Goal: Task Accomplishment & Management: Use online tool/utility

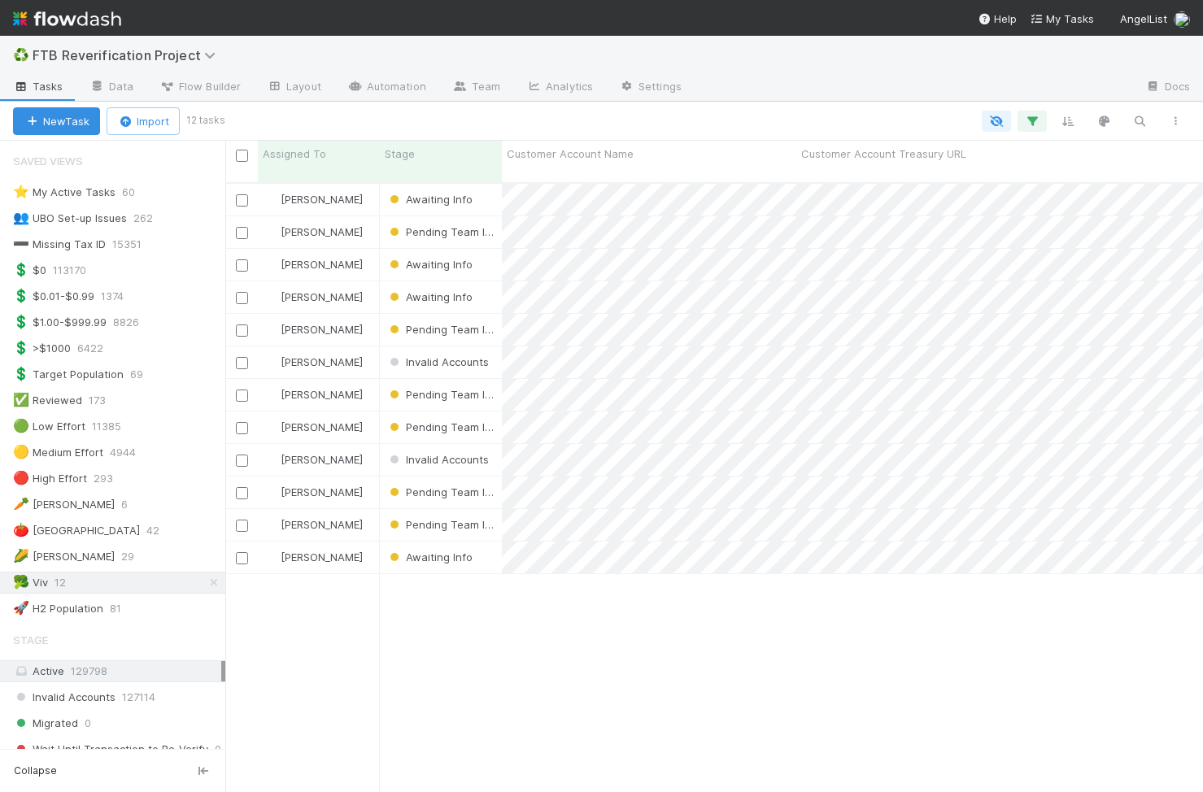
scroll to position [622, 977]
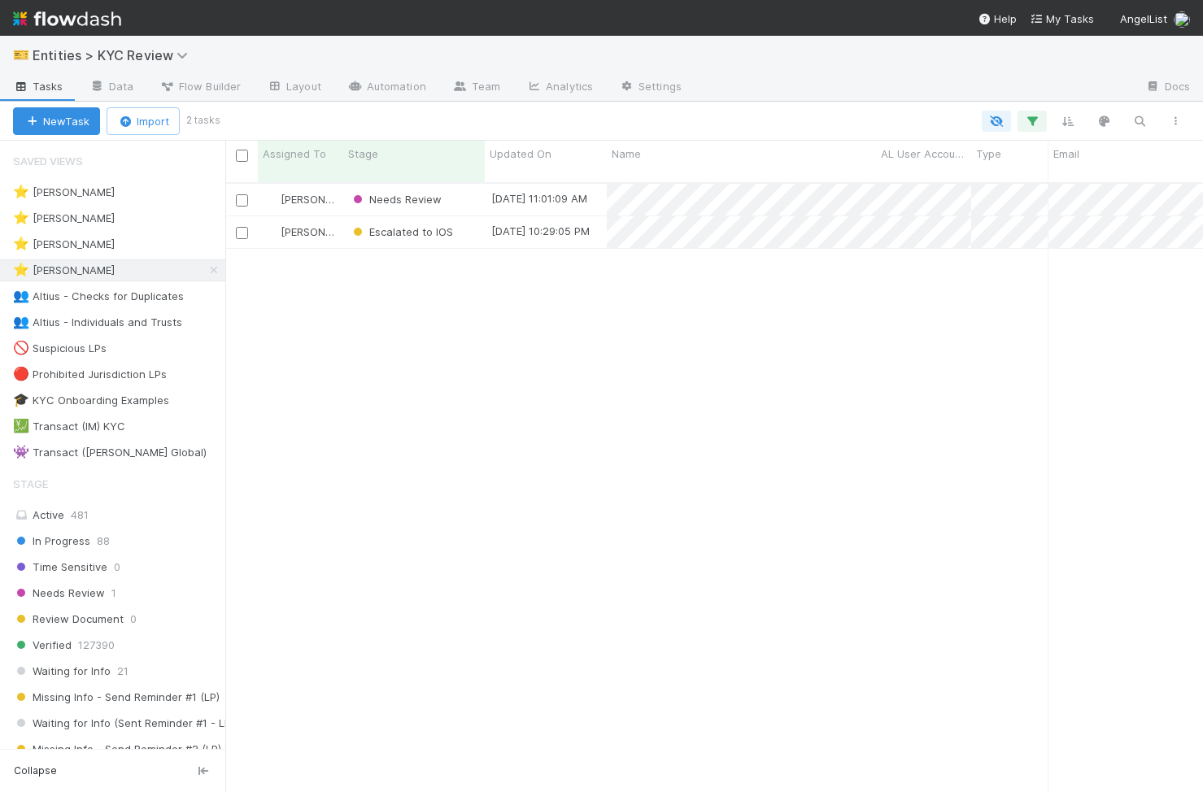
scroll to position [0, 1]
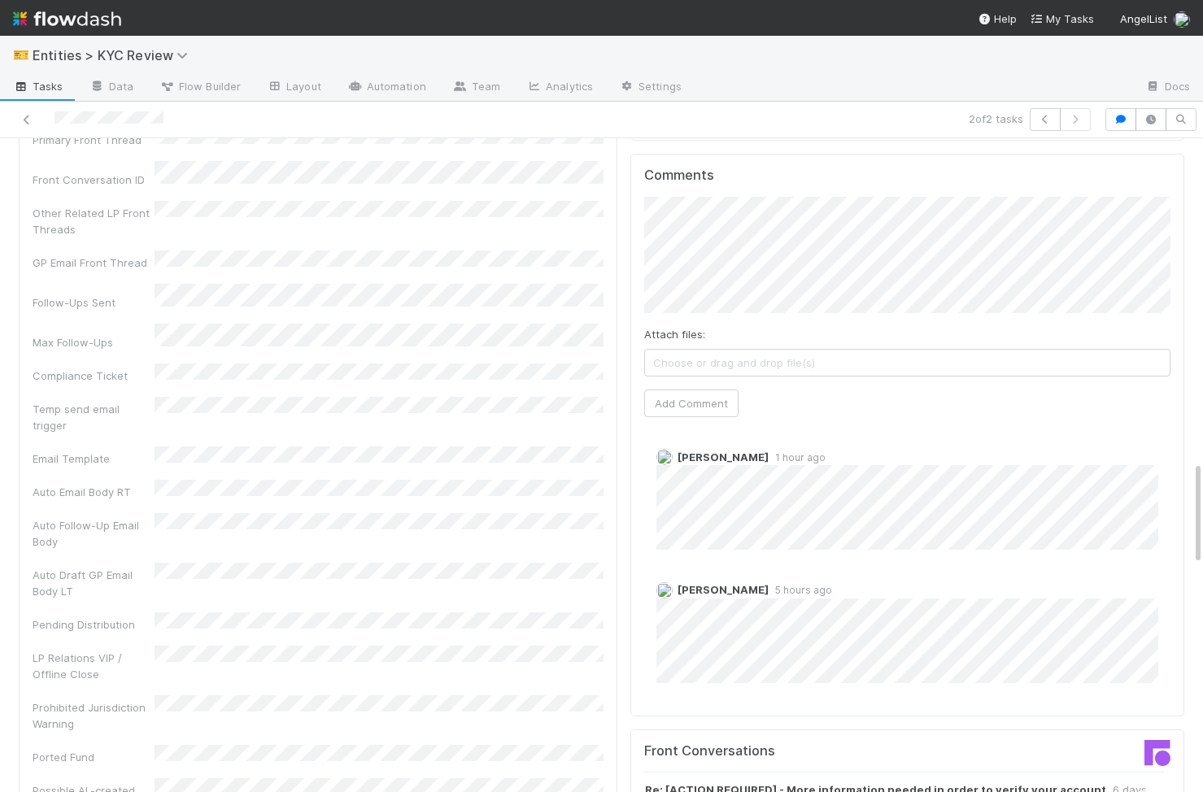
scroll to position [2025, 0]
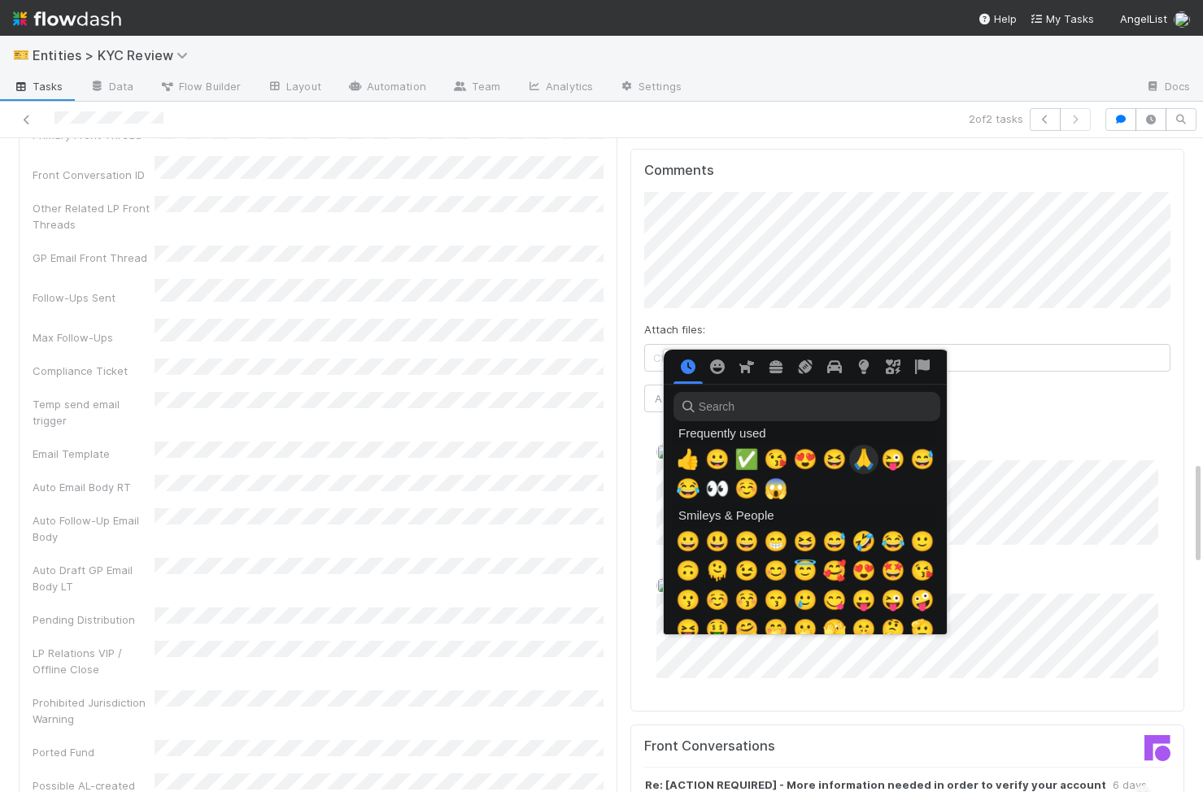
click at [867, 465] on span "🙏" at bounding box center [863, 459] width 24 height 23
click at [713, 462] on span "😀" at bounding box center [717, 459] width 24 height 23
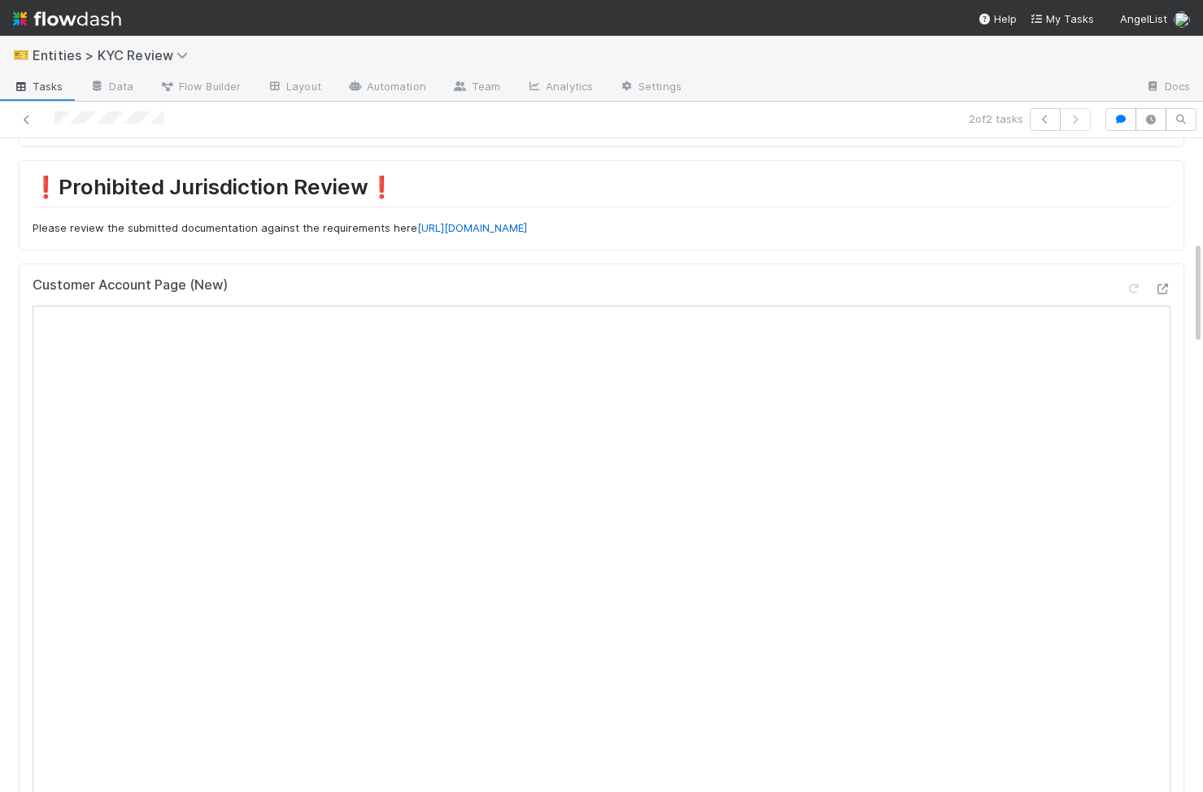
scroll to position [644, 0]
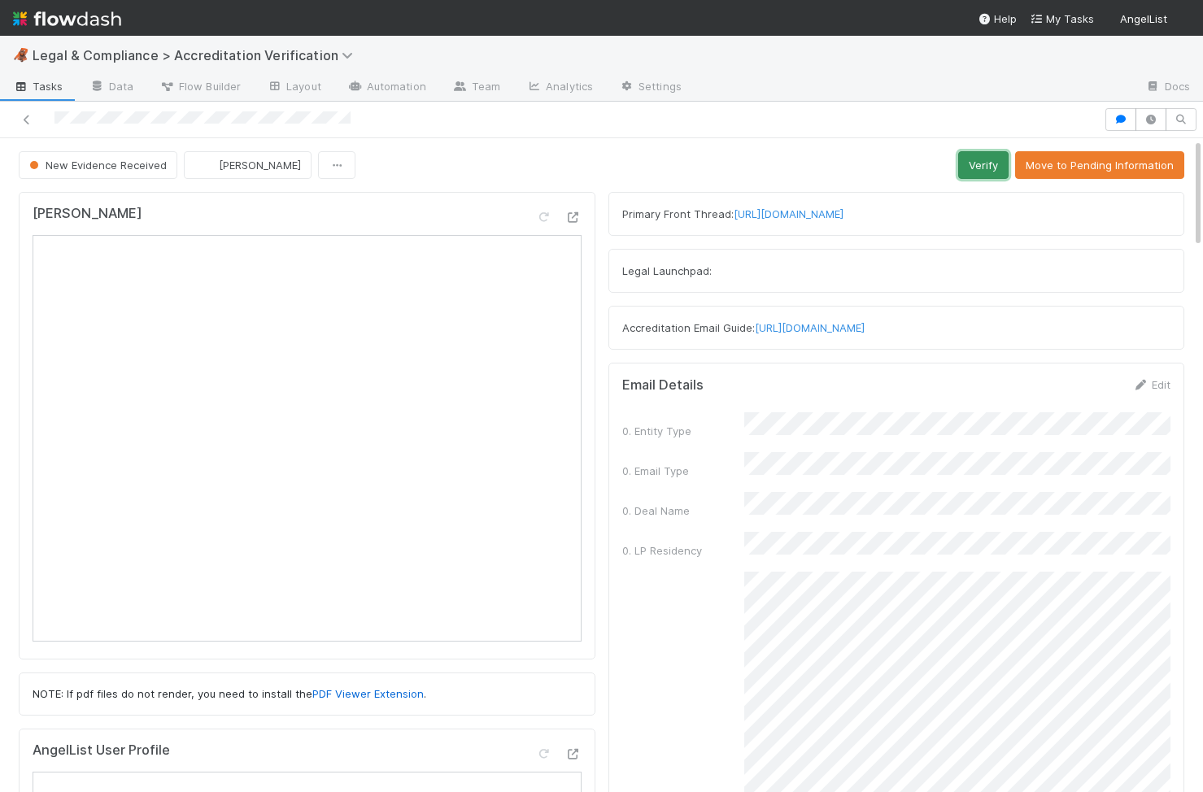
click at [978, 169] on button "Verify" at bounding box center [983, 165] width 50 height 28
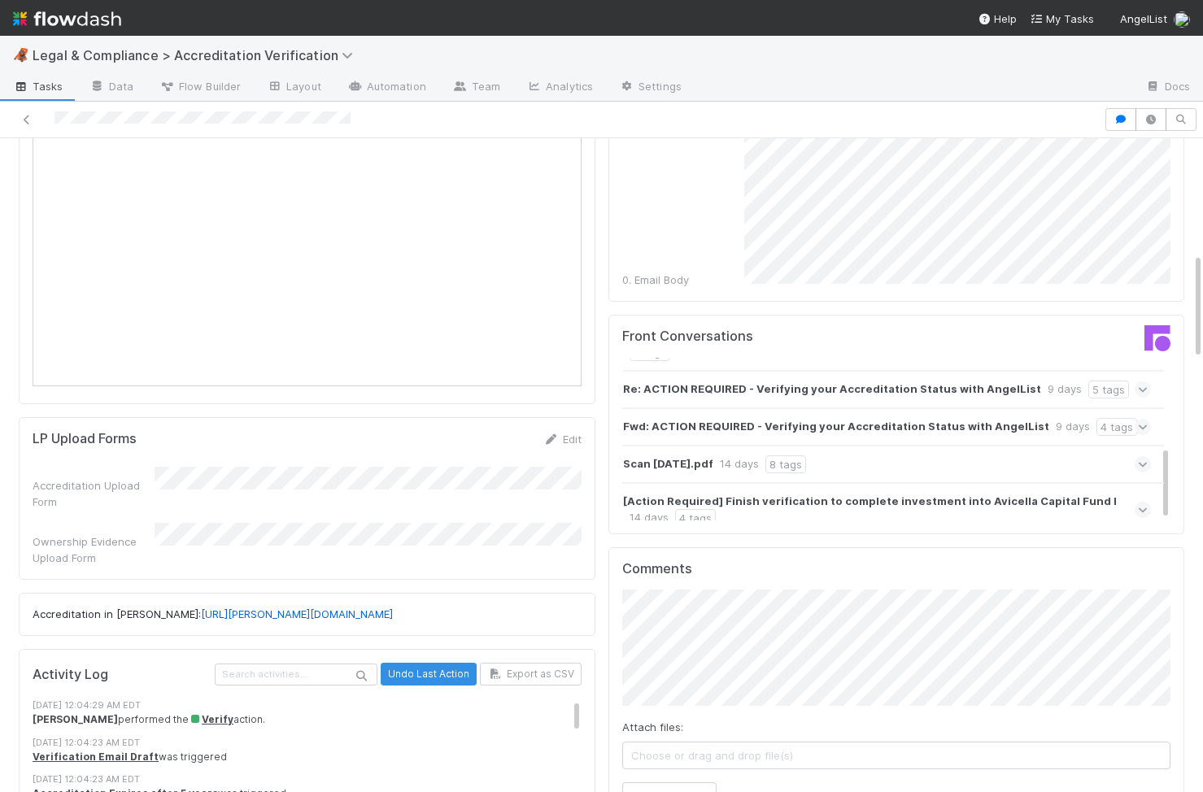
scroll to position [877, 0]
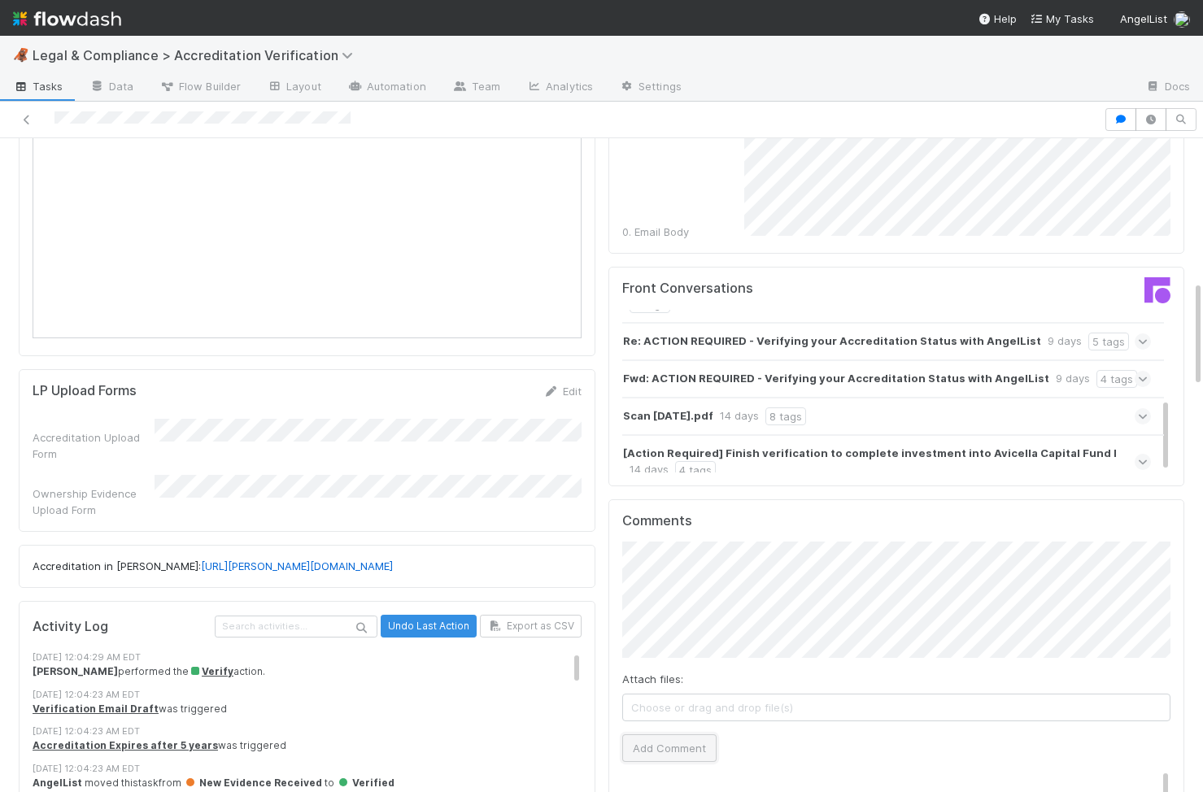
click at [690, 734] on button "Add Comment" at bounding box center [669, 748] width 94 height 28
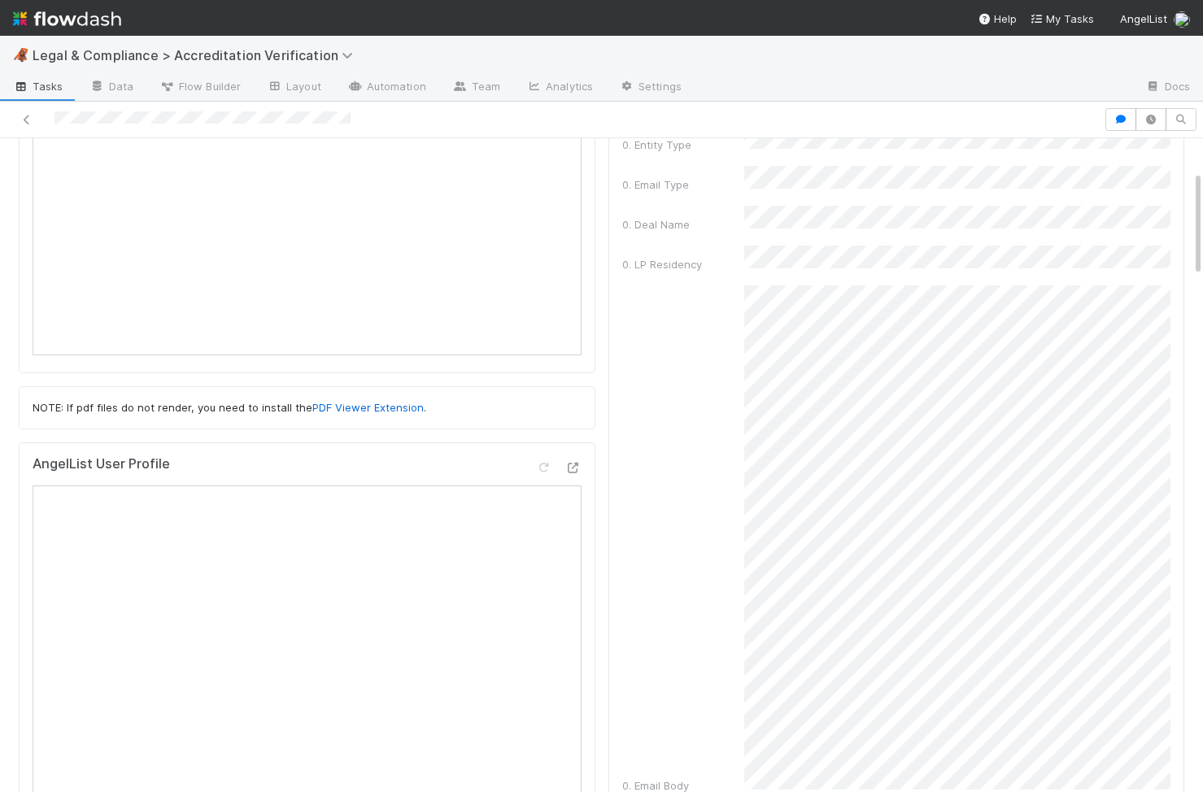
scroll to position [0, 0]
